Goal: Task Accomplishment & Management: Manage account settings

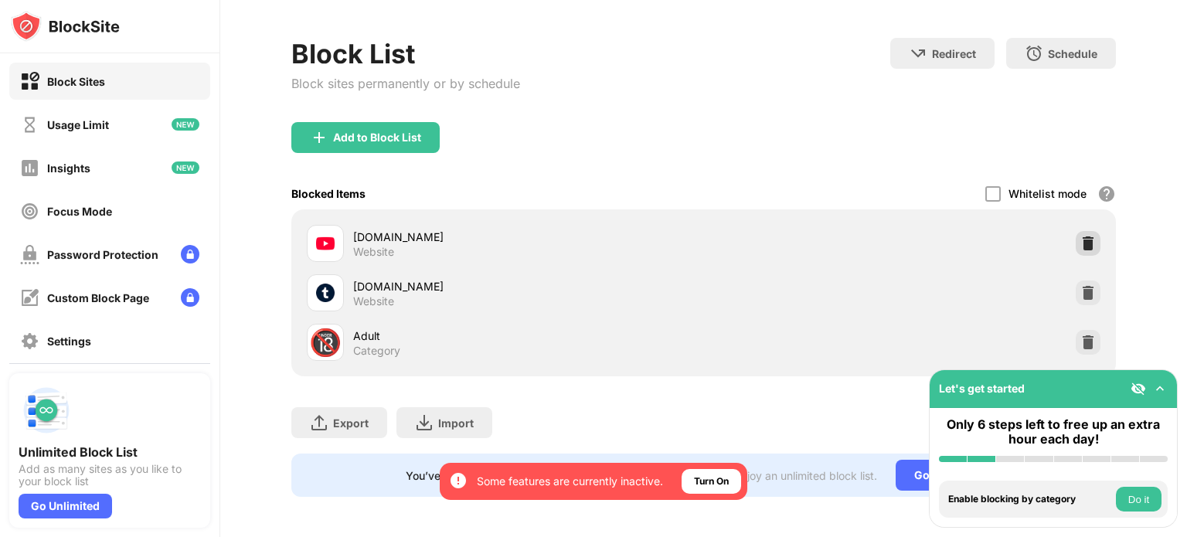
click at [1080, 240] on img at bounding box center [1087, 243] width 15 height 15
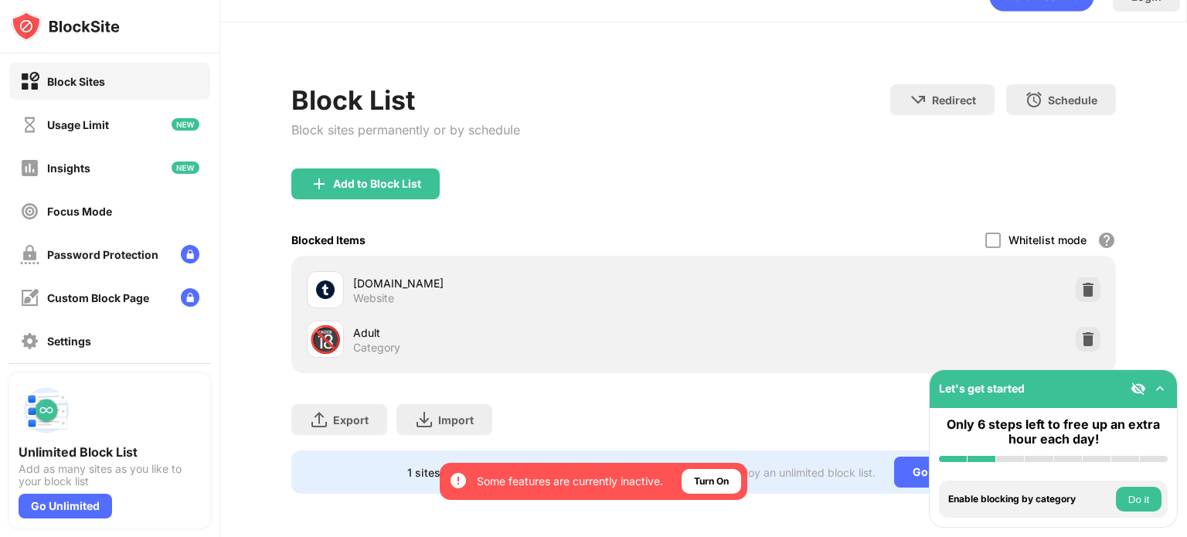
click at [1075, 240] on div "Whitelist mode Block all websites except for those in your whitelist. Whitelist…" at bounding box center [1050, 240] width 131 height 32
click at [1081, 282] on img at bounding box center [1087, 289] width 15 height 15
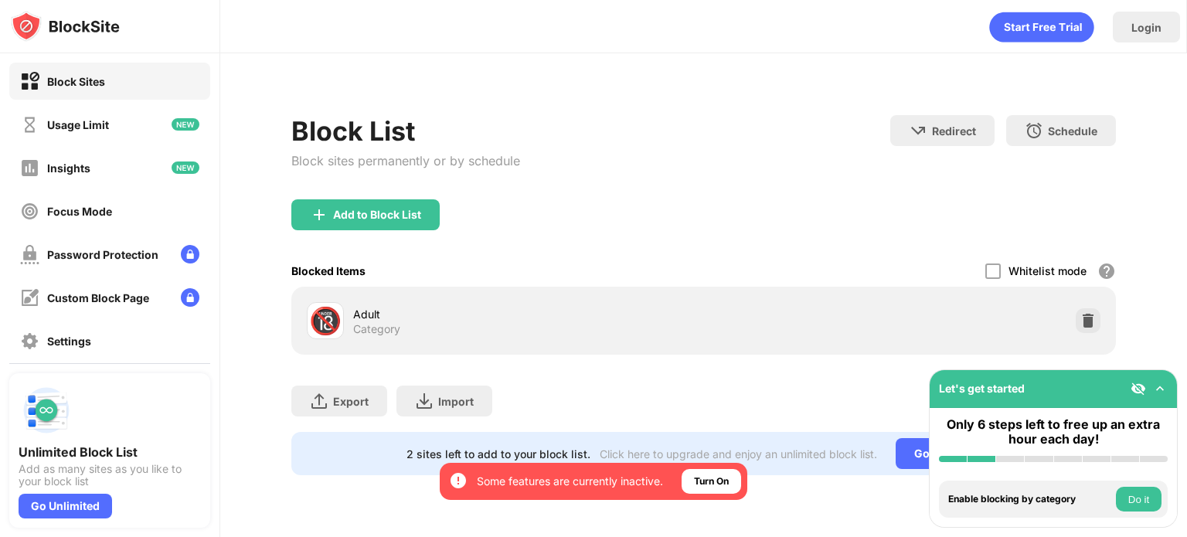
click at [393, 219] on div "Add to Block List" at bounding box center [377, 215] width 88 height 12
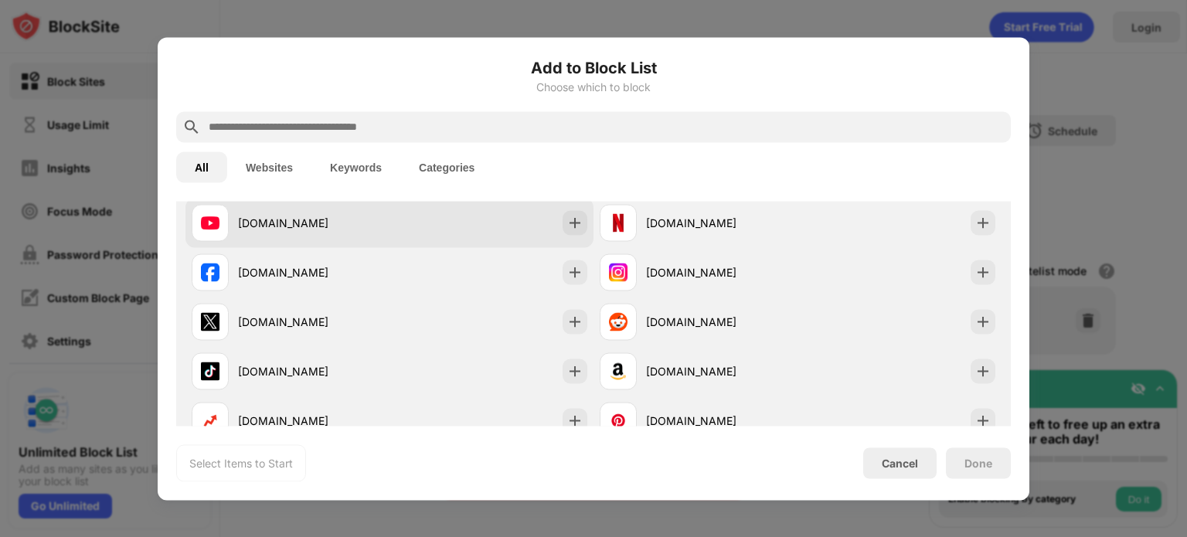
scroll to position [232, 0]
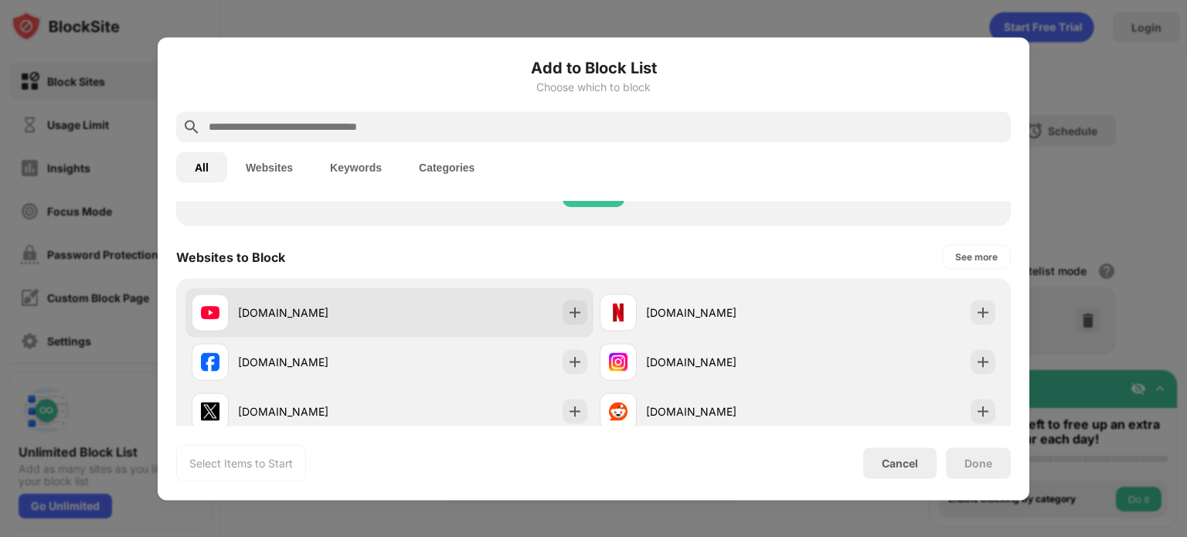
click at [573, 319] on img at bounding box center [574, 311] width 15 height 15
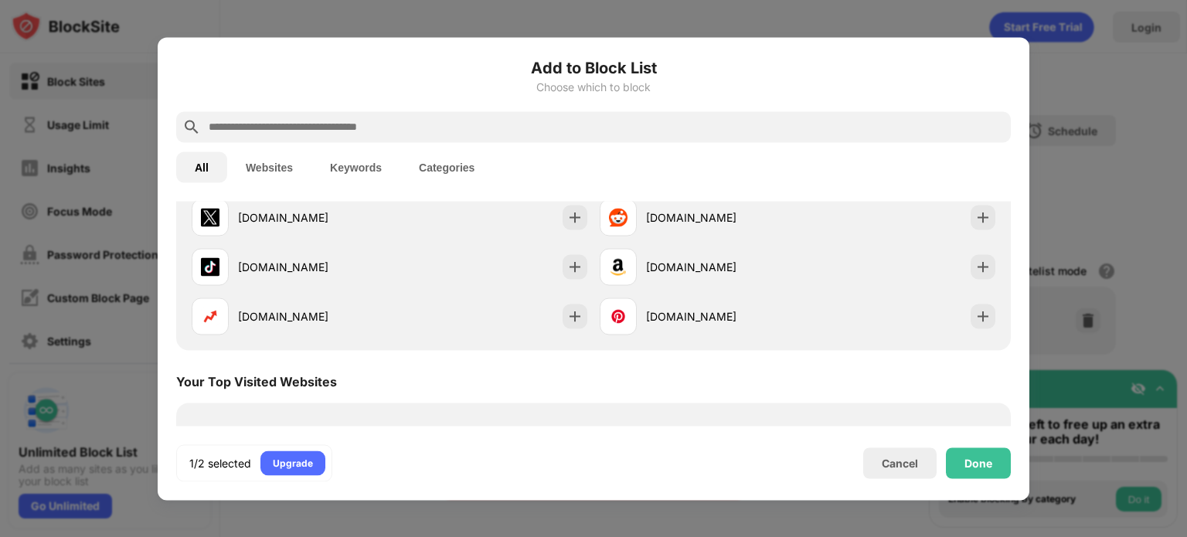
scroll to position [464, 0]
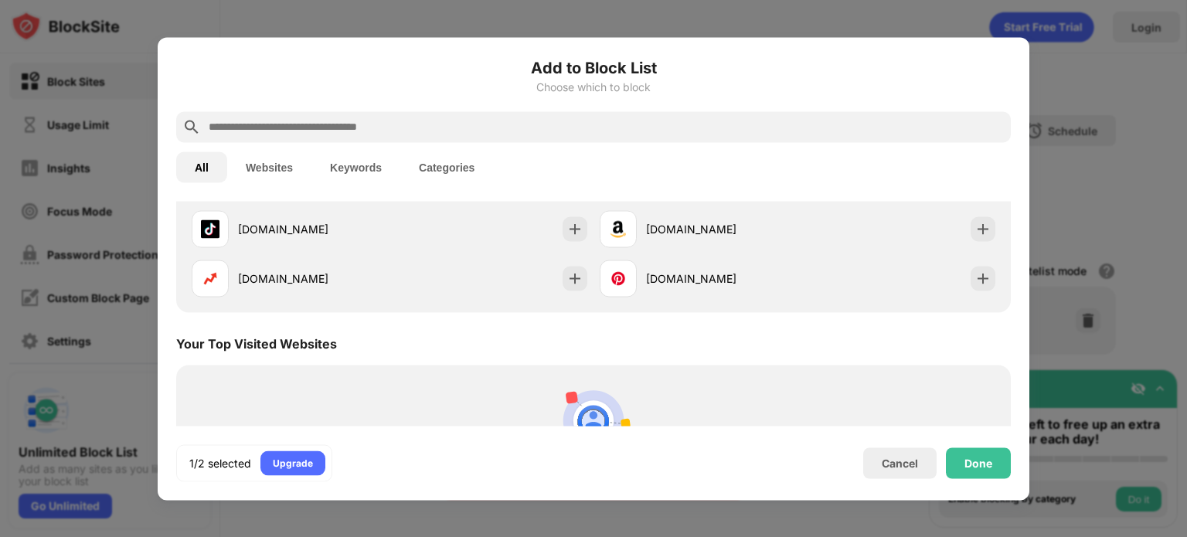
click at [525, 113] on div at bounding box center [593, 126] width 835 height 31
click at [522, 121] on input "text" at bounding box center [605, 126] width 797 height 19
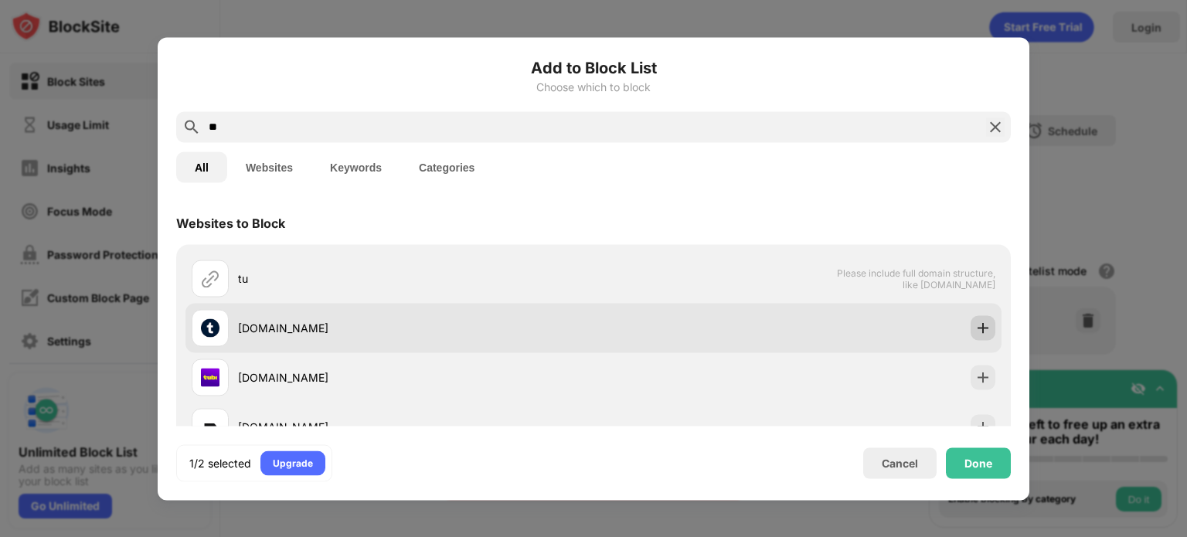
type input "**"
click at [971, 326] on div at bounding box center [983, 327] width 25 height 25
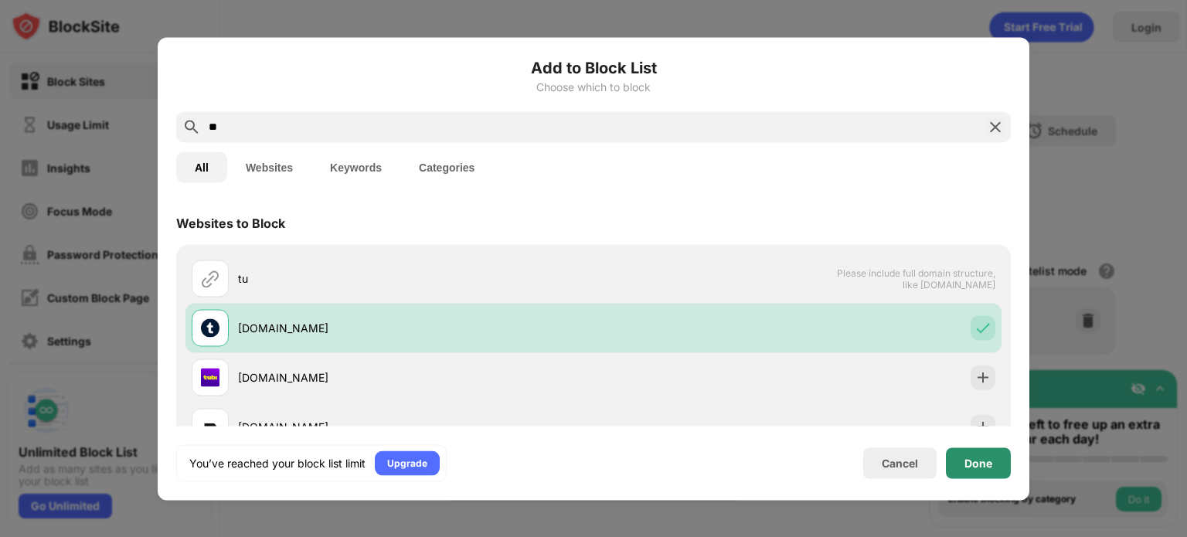
click at [1003, 474] on div "Done" at bounding box center [978, 462] width 65 height 31
